Goal: Task Accomplishment & Management: Manage account settings

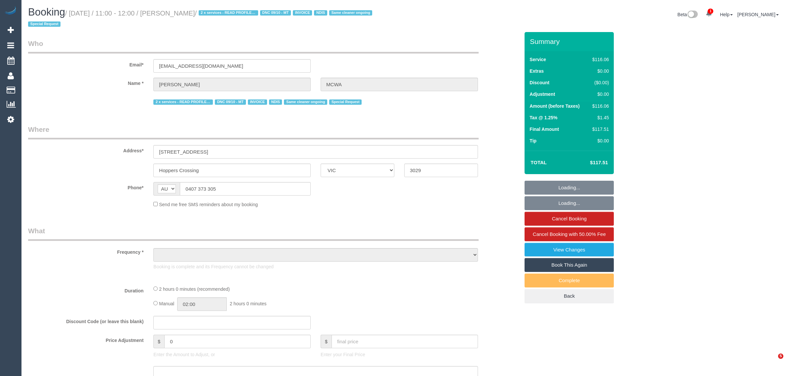
select select "VIC"
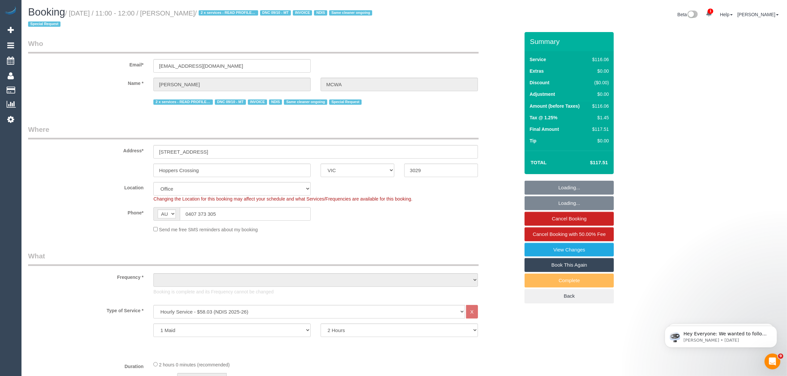
select select "object:716"
select select "number:28"
select select "number:14"
select select "number:19"
select select "number:36"
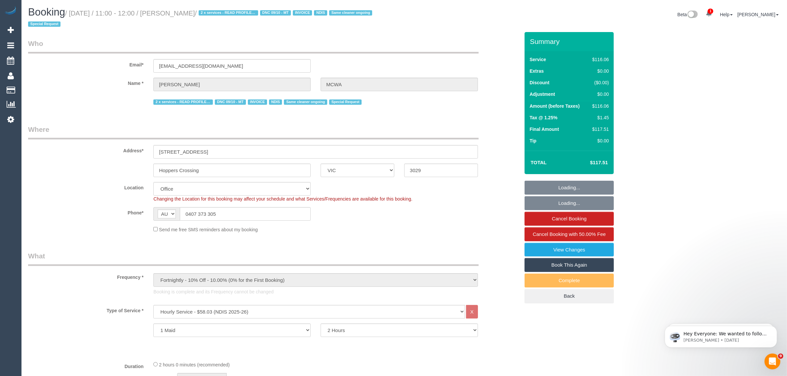
select select "number:35"
select select "number:12"
select select "object:2159"
drag, startPoint x: 253, startPoint y: 12, endPoint x: 172, endPoint y: 13, distance: 81.3
click at [172, 13] on small "/ [DATE] / 11:00 - 12:00 / [PERSON_NAME] / 2 x services - READ PROFILE NOTES DN…" at bounding box center [201, 19] width 346 height 19
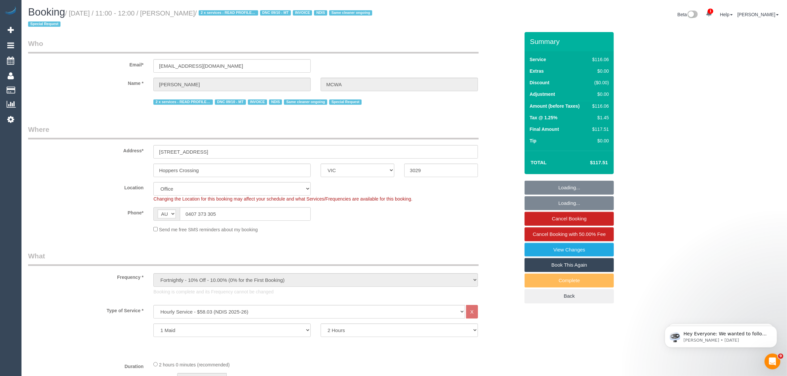
copy small "[PERSON_NAME]"
